Goal: Navigation & Orientation: Find specific page/section

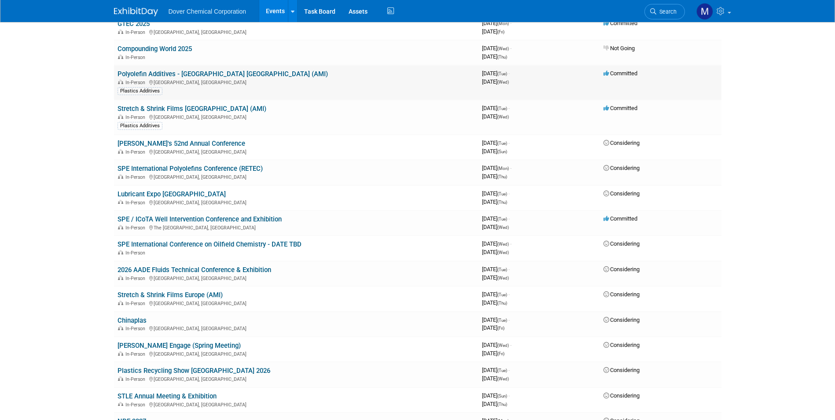
scroll to position [220, 0]
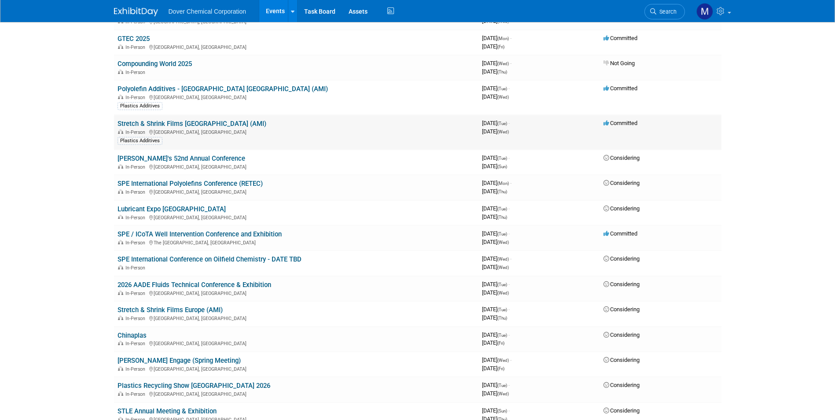
click at [180, 124] on link "Stretch & Shrink Films [GEOGRAPHIC_DATA] (AMI)" at bounding box center [192, 124] width 149 height 8
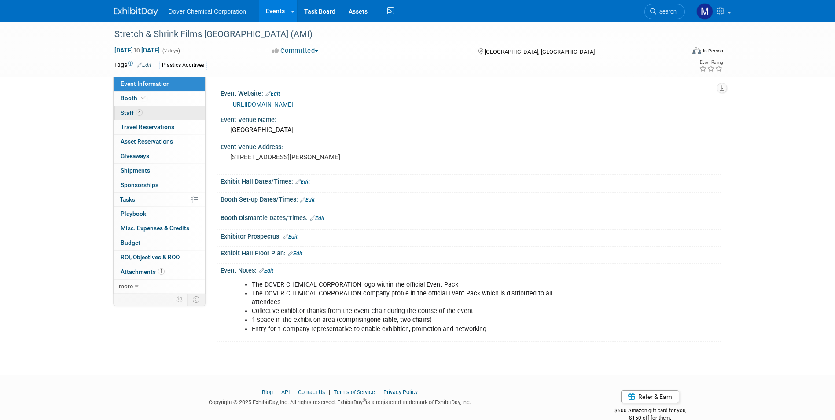
click at [127, 110] on span "Staff 4" at bounding box center [132, 112] width 22 height 7
